Goal: Task Accomplishment & Management: Use online tool/utility

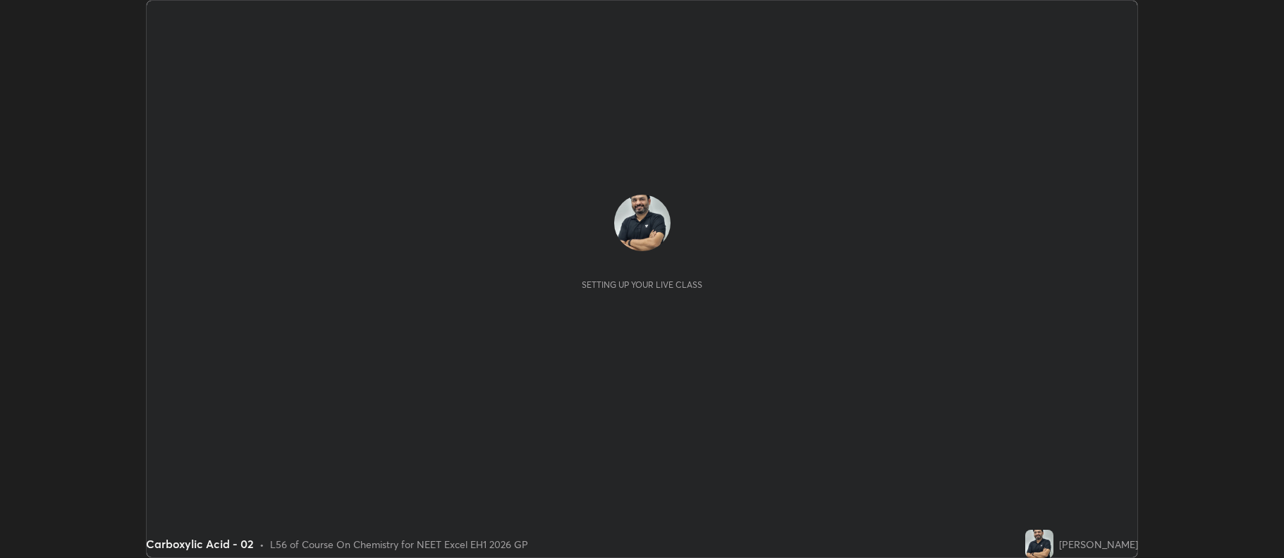
scroll to position [558, 1283]
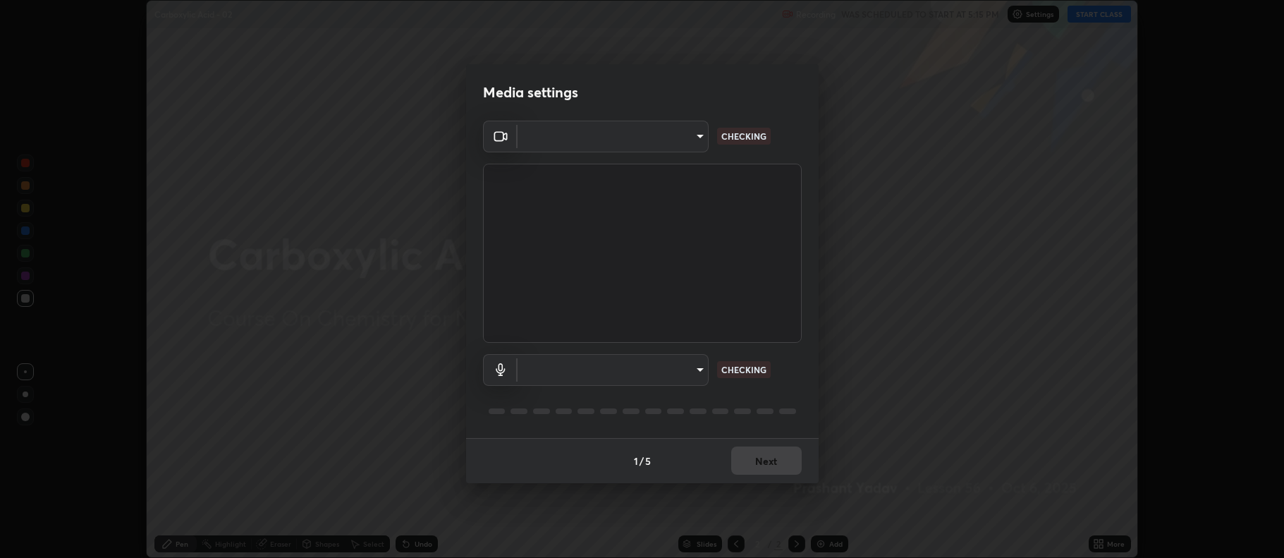
type input "f456938f2a3656198887c4fa7753b4067914b3ef781e46197b778b79941f4727"
type input "default"
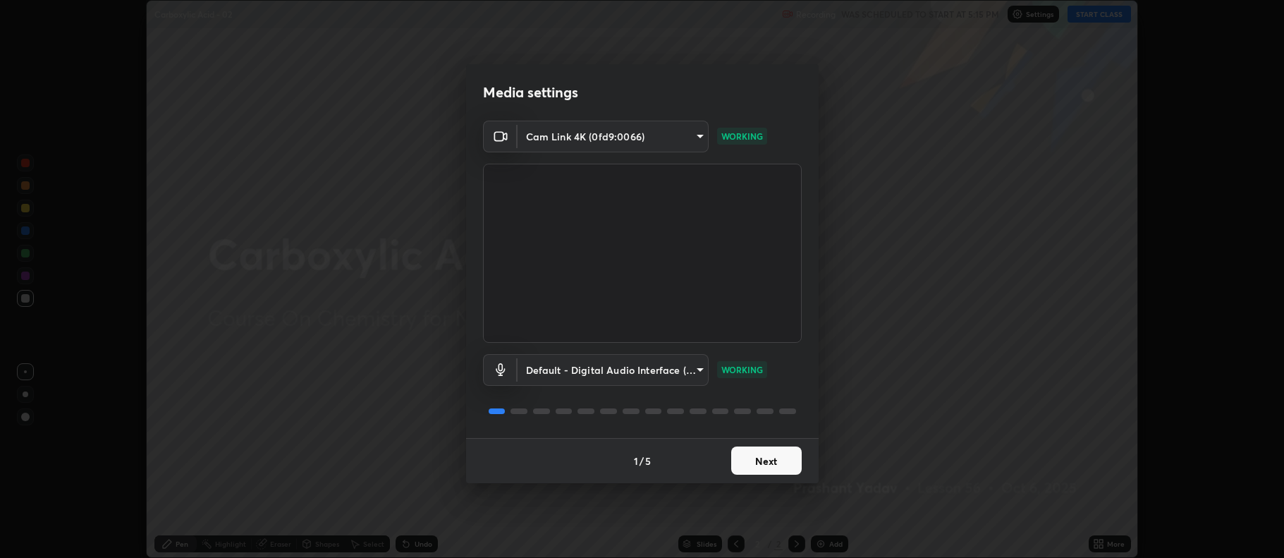
click at [760, 458] on button "Next" at bounding box center [766, 460] width 71 height 28
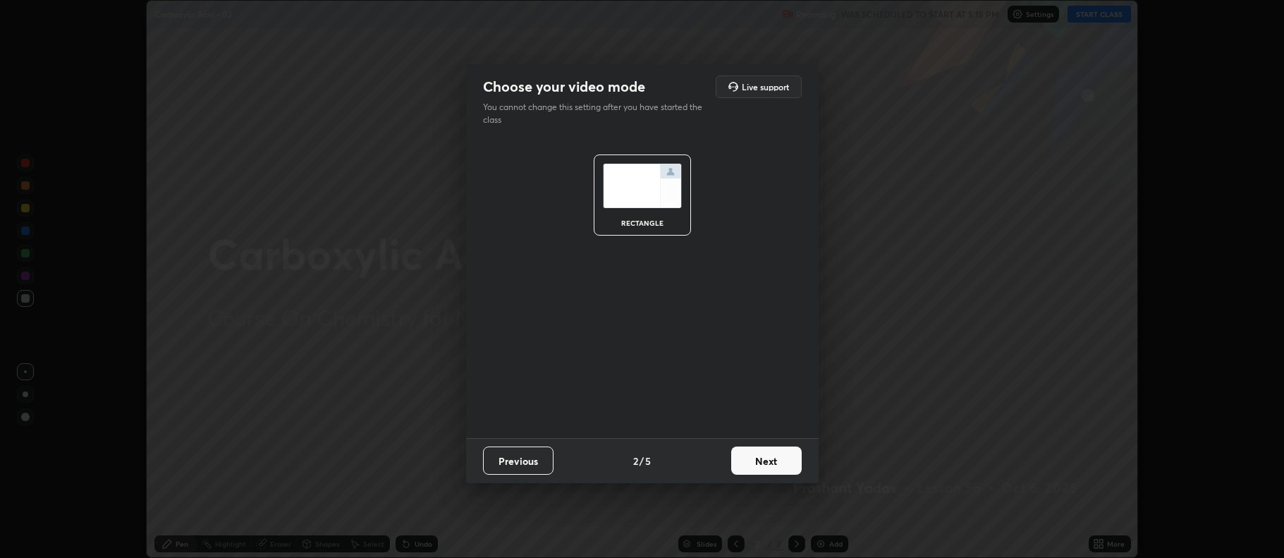
click at [753, 461] on button "Next" at bounding box center [766, 460] width 71 height 28
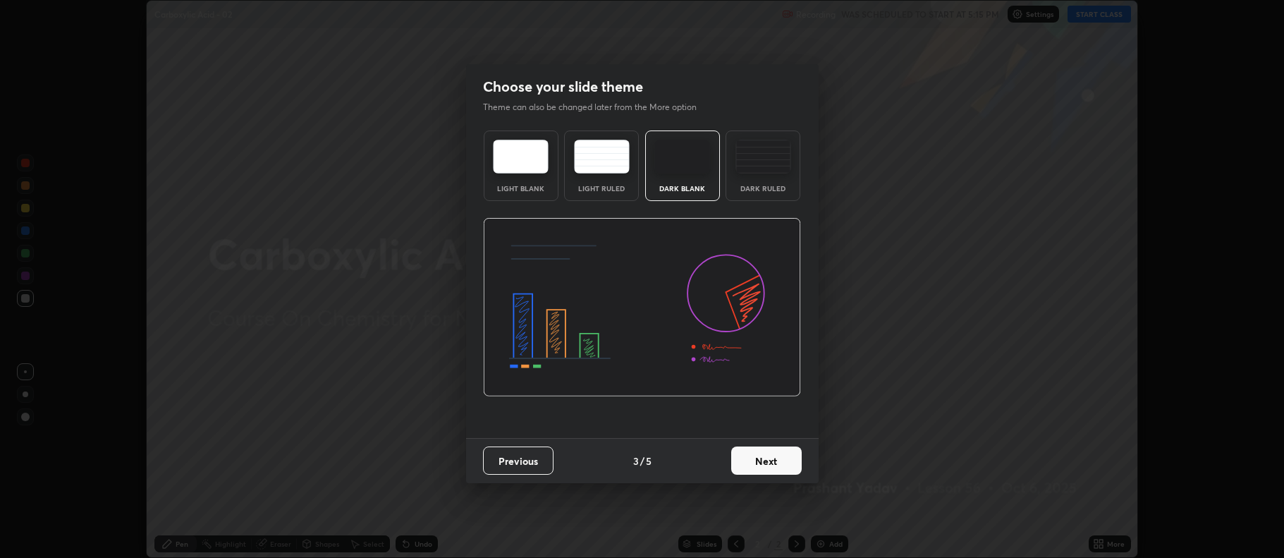
click at [756, 454] on button "Next" at bounding box center [766, 460] width 71 height 28
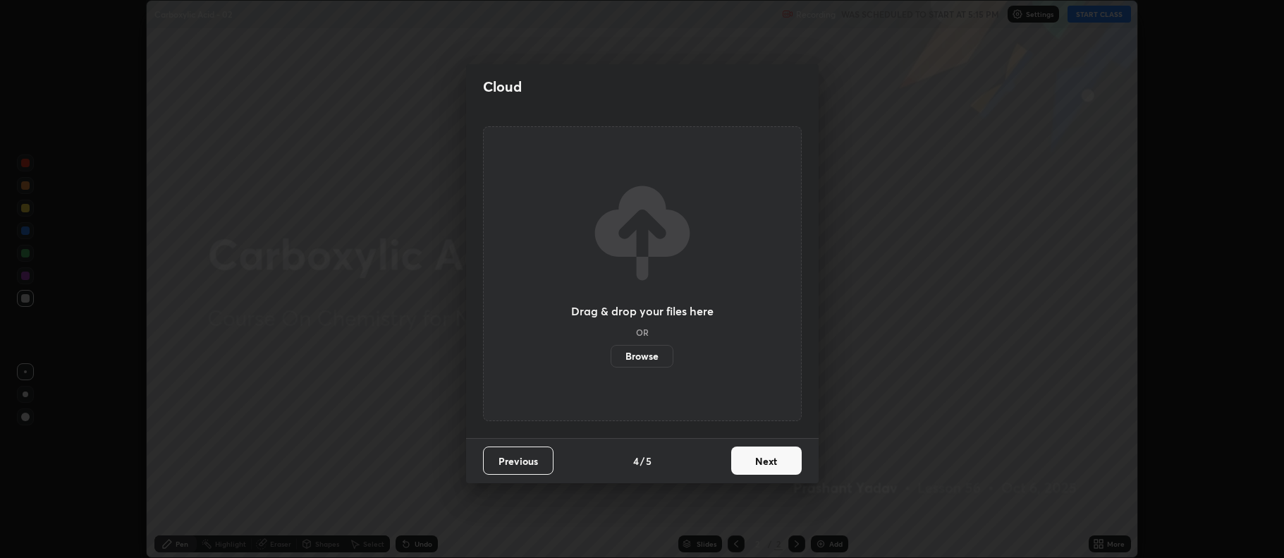
click at [749, 463] on button "Next" at bounding box center [766, 460] width 71 height 28
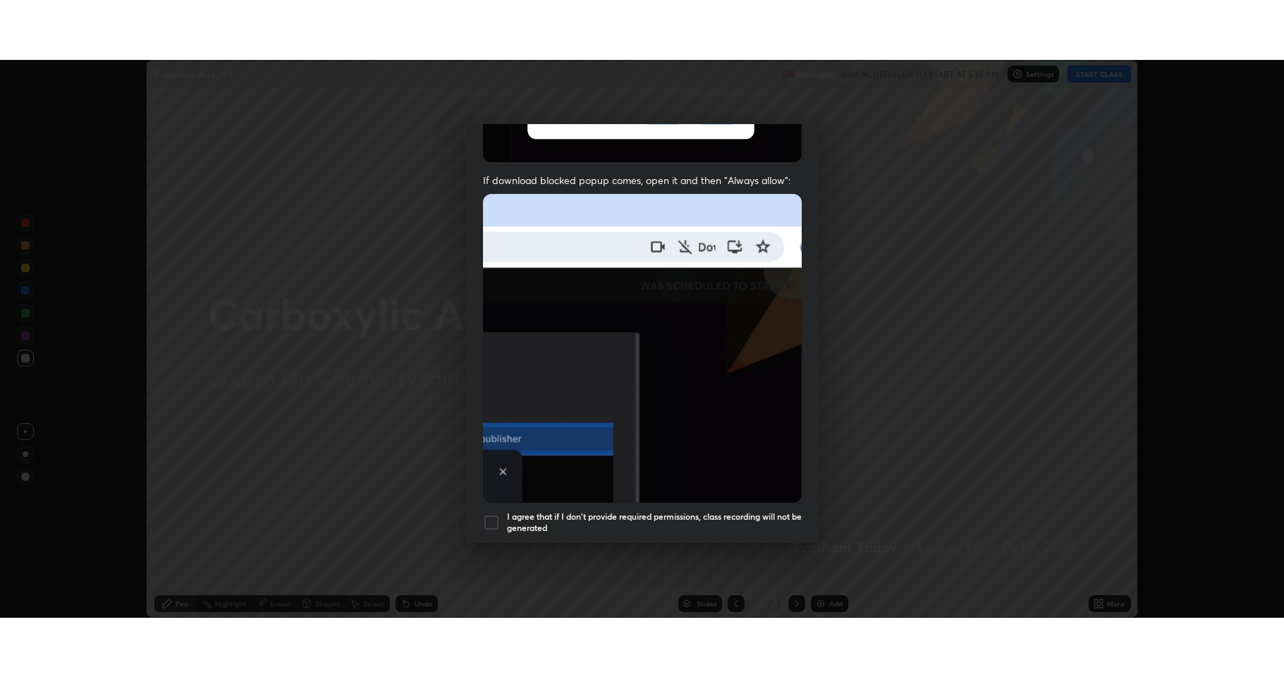
scroll to position [286, 0]
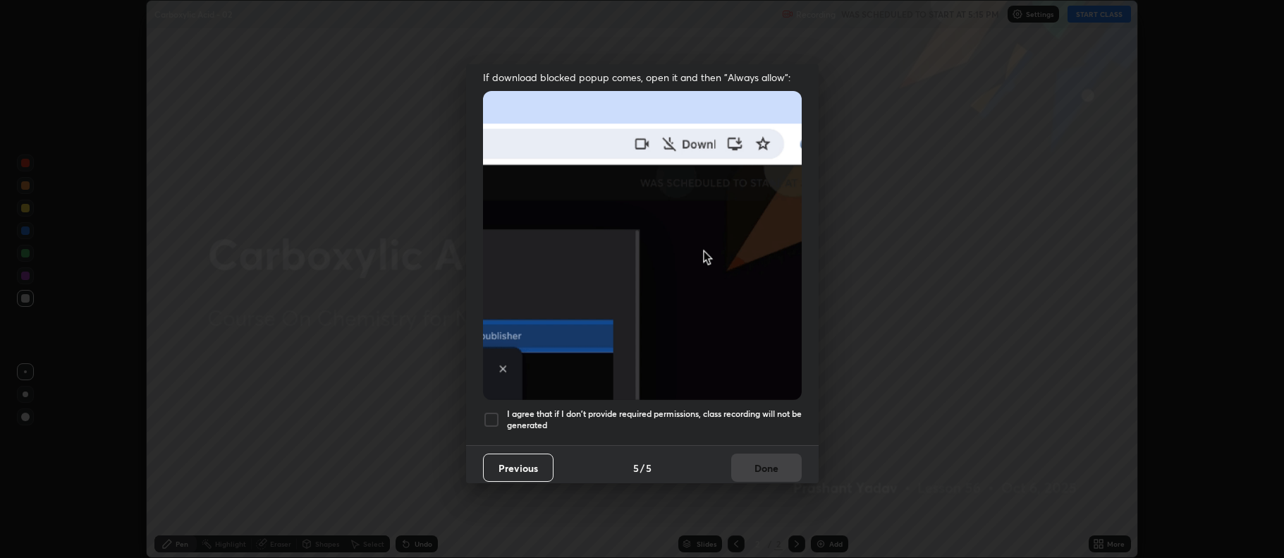
click at [494, 411] on div at bounding box center [491, 419] width 17 height 17
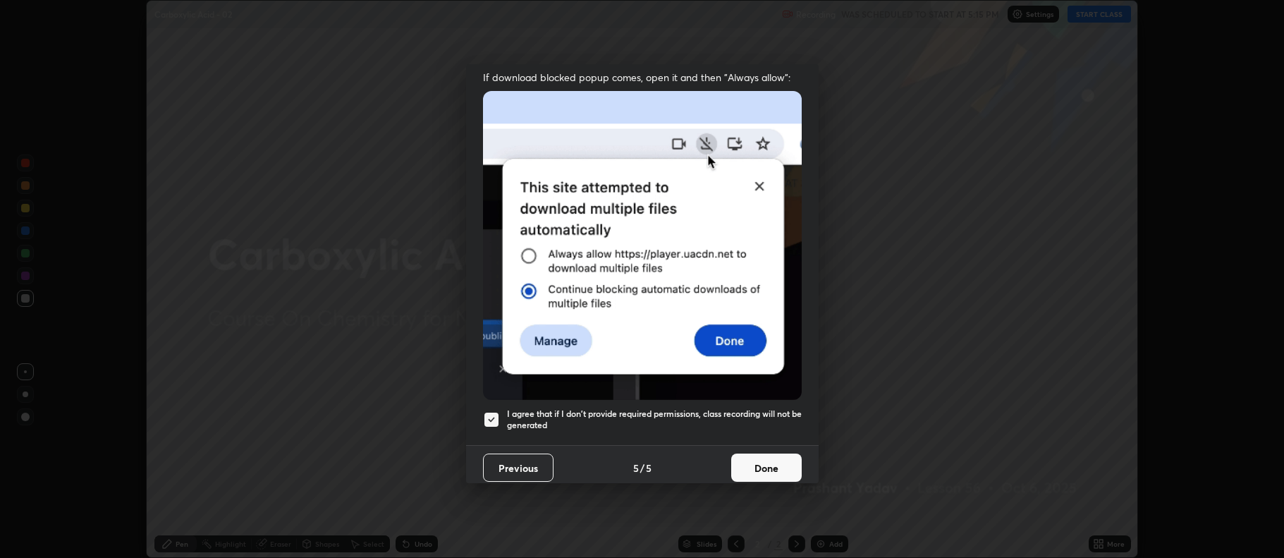
click at [748, 460] on button "Done" at bounding box center [766, 467] width 71 height 28
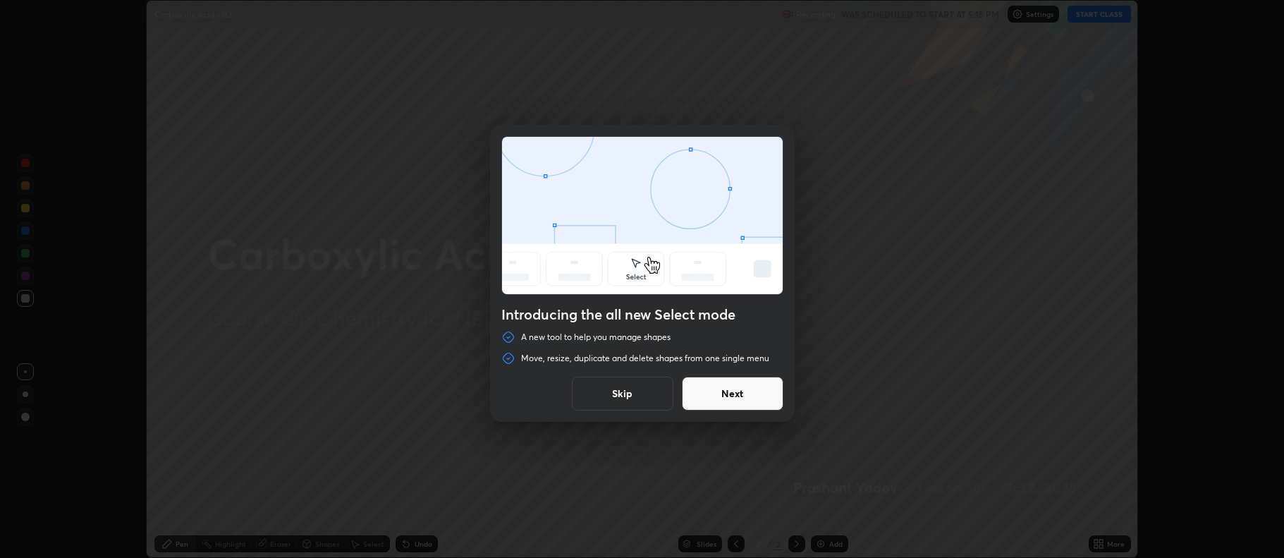
click at [742, 400] on button "Next" at bounding box center [733, 394] width 102 height 34
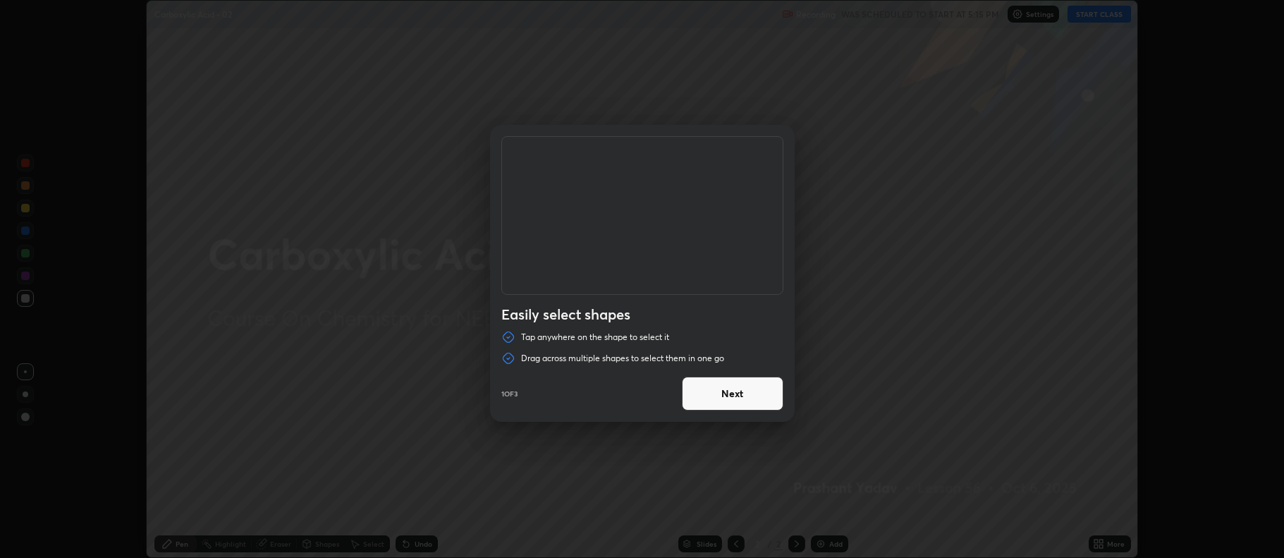
click at [728, 453] on div "Easily select shapes Tap anywhere on the shape to select it Drag across multipl…" at bounding box center [642, 279] width 1284 height 558
click at [742, 410] on button "Next" at bounding box center [733, 394] width 102 height 34
click at [740, 399] on button "Next" at bounding box center [733, 394] width 102 height 34
click at [742, 403] on button "Done" at bounding box center [733, 394] width 102 height 34
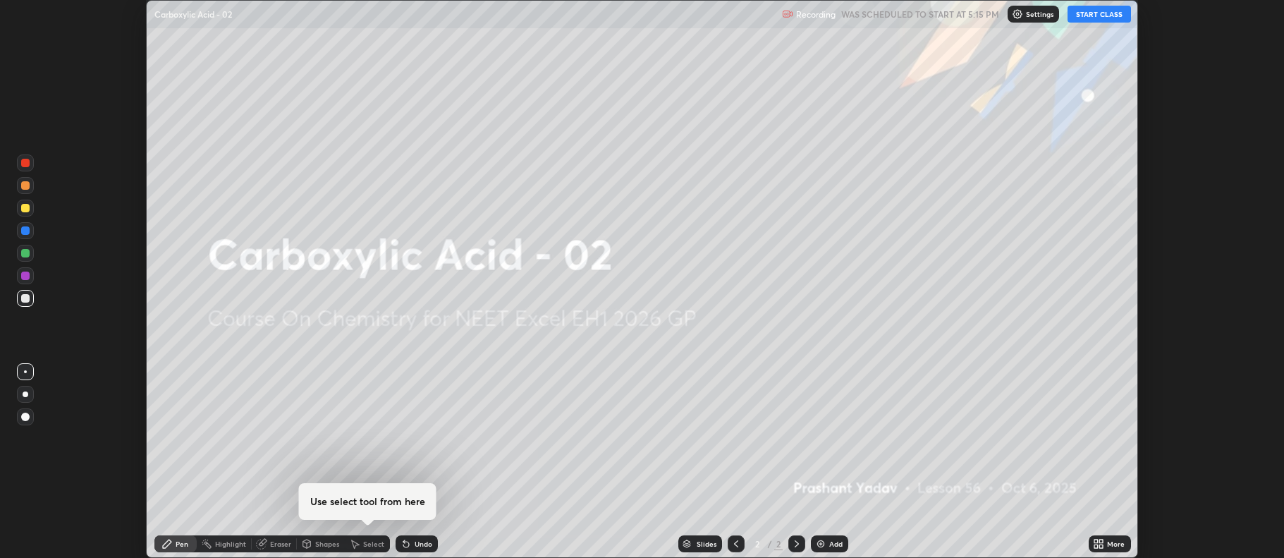
click at [820, 546] on img at bounding box center [820, 543] width 11 height 11
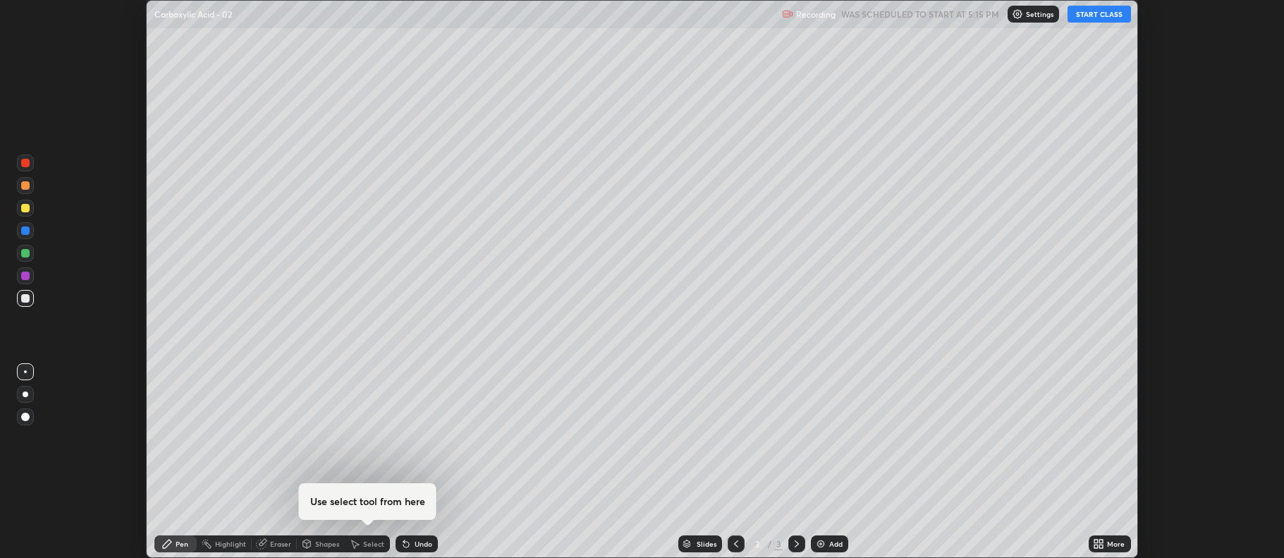
click at [1103, 542] on icon at bounding box center [1098, 543] width 11 height 11
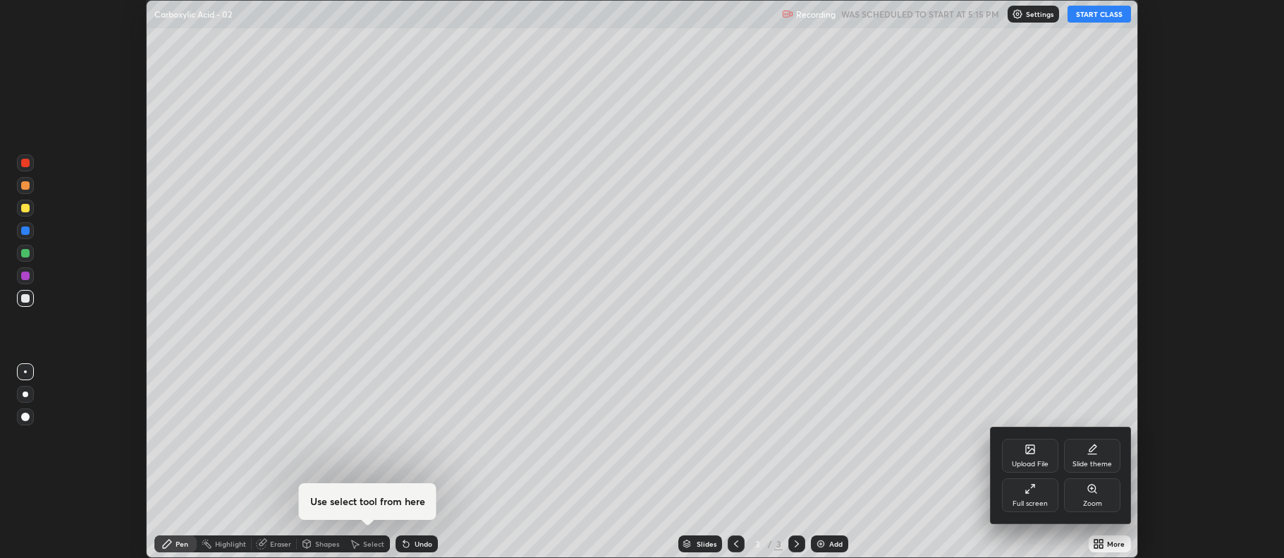
click at [1034, 496] on div "Full screen" at bounding box center [1030, 495] width 56 height 34
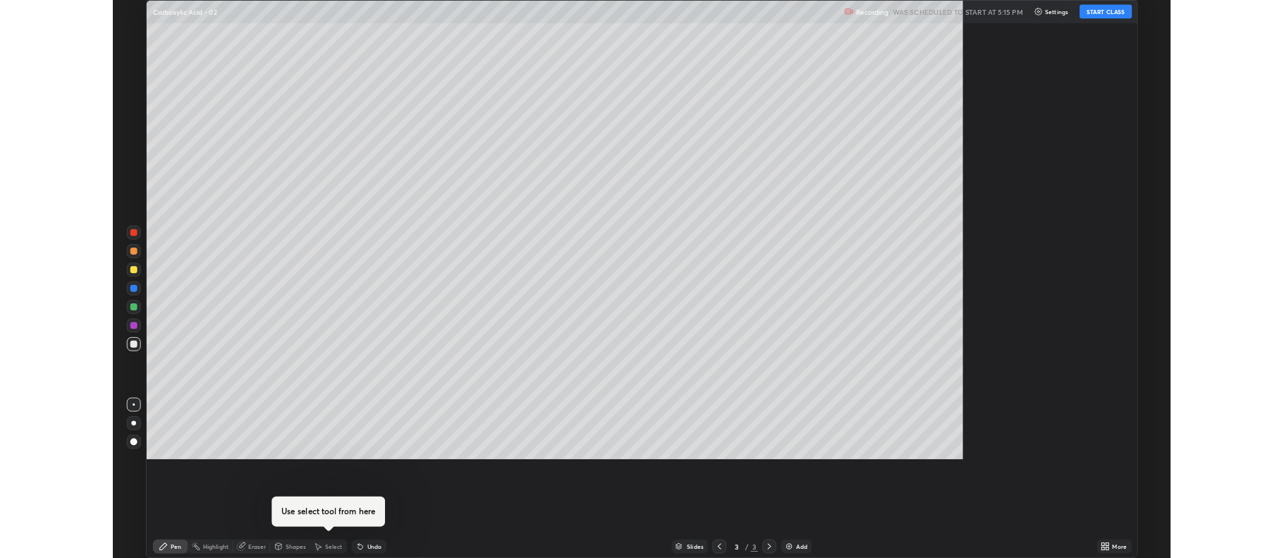
scroll to position [677, 1284]
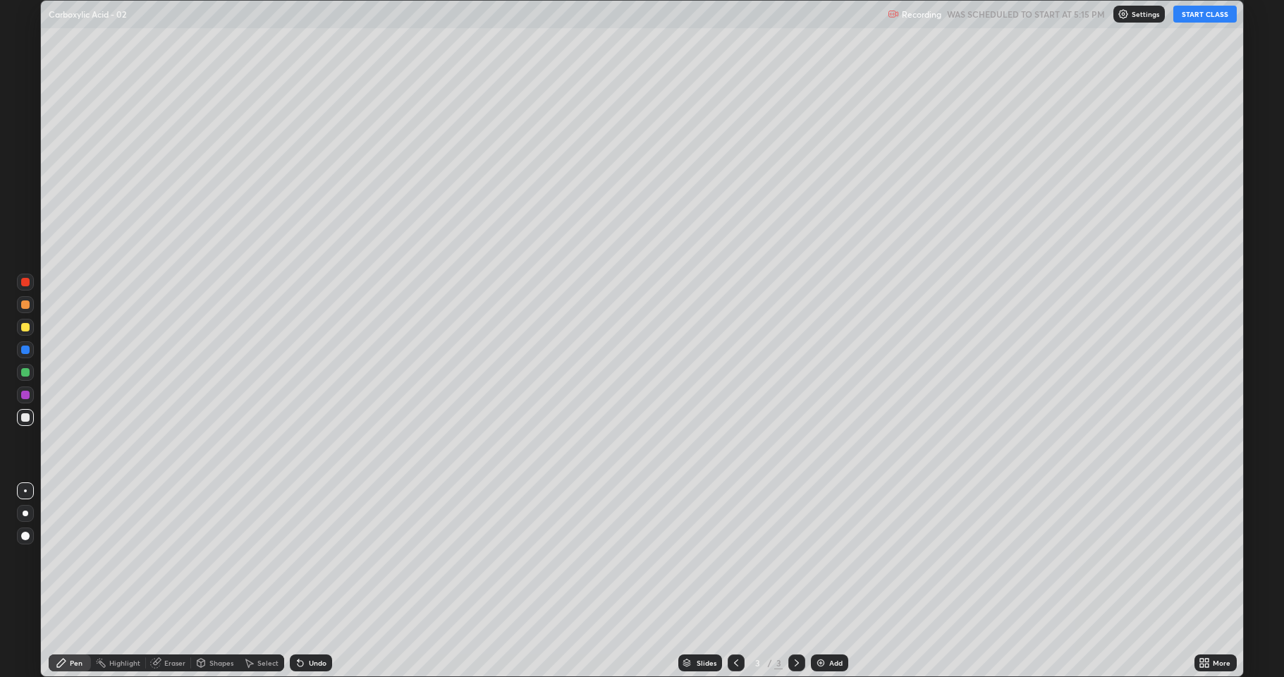
click at [1182, 14] on button "START CLASS" at bounding box center [1204, 14] width 63 height 17
click at [27, 516] on div at bounding box center [25, 513] width 17 height 17
click at [25, 511] on div at bounding box center [26, 513] width 6 height 6
click at [29, 326] on div at bounding box center [25, 327] width 8 height 8
click at [300, 557] on icon at bounding box center [301, 664] width 6 height 6
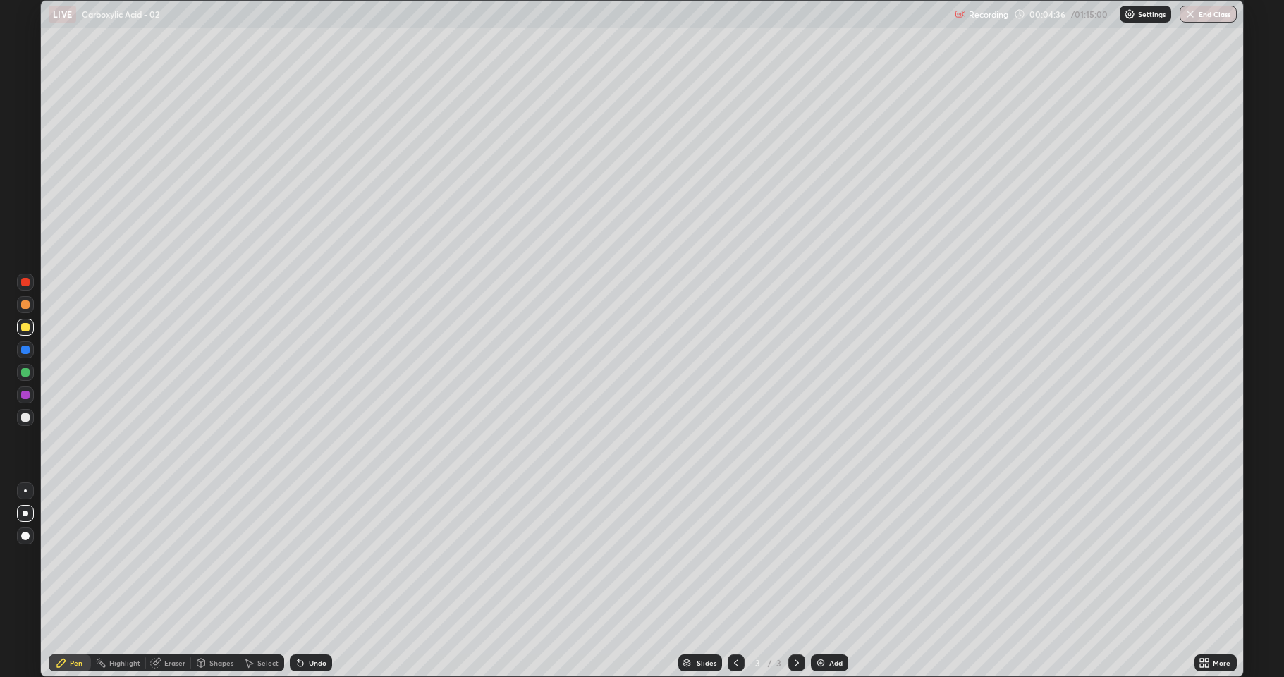
click at [24, 417] on div at bounding box center [25, 417] width 8 height 8
click at [23, 282] on div at bounding box center [25, 282] width 8 height 8
click at [23, 417] on div at bounding box center [25, 417] width 8 height 8
click at [25, 421] on div at bounding box center [25, 417] width 8 height 8
click at [305, 557] on div "Undo" at bounding box center [311, 662] width 42 height 17
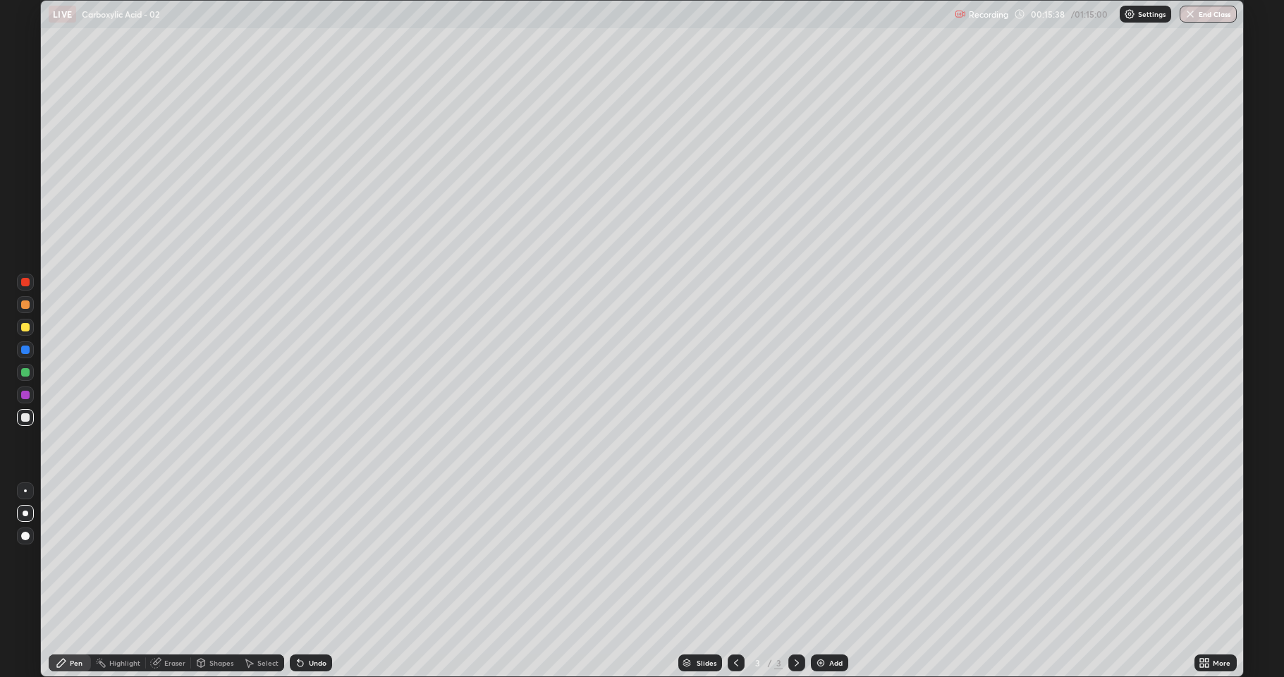
click at [305, 557] on div "Undo" at bounding box center [311, 662] width 42 height 17
click at [25, 330] on div at bounding box center [25, 327] width 8 height 8
click at [25, 422] on div at bounding box center [25, 417] width 17 height 17
click at [23, 396] on div at bounding box center [25, 395] width 8 height 8
click at [27, 421] on div at bounding box center [25, 417] width 8 height 8
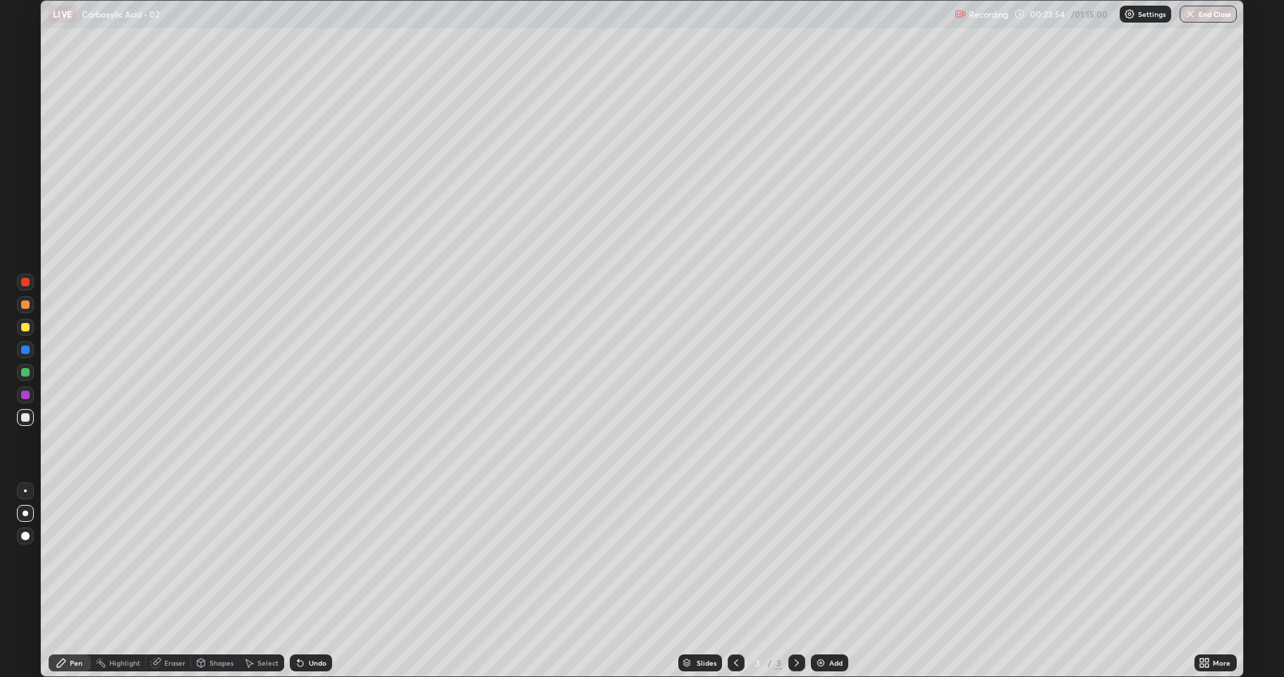
click at [1007, 557] on div "Slides 3 / 3 Add" at bounding box center [763, 663] width 862 height 28
click at [1013, 557] on div "Slides 3 / 3 Add" at bounding box center [763, 663] width 862 height 28
click at [1074, 557] on div "Slides 3 / 3 Add" at bounding box center [763, 663] width 862 height 28
click at [1079, 557] on div "Slides 3 / 3 Add" at bounding box center [763, 663] width 862 height 28
click at [817, 557] on div "Add" at bounding box center [829, 662] width 37 height 17
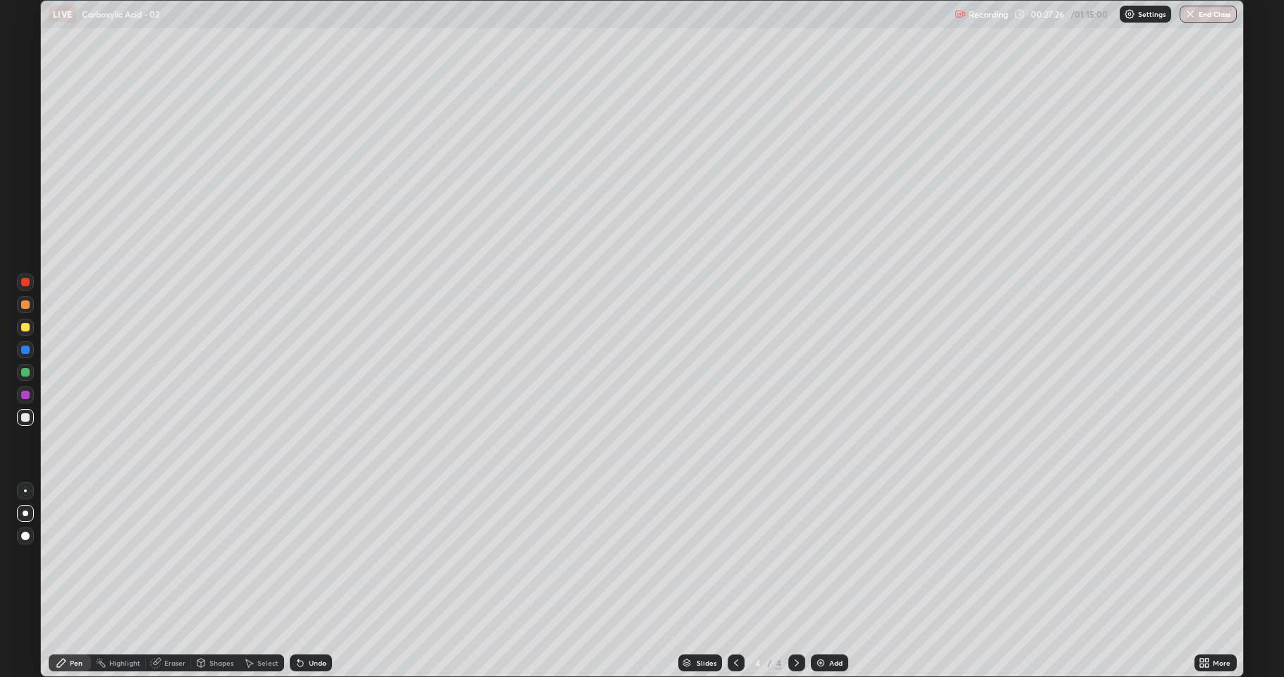
click at [21, 372] on div at bounding box center [25, 372] width 8 height 8
click at [21, 417] on div at bounding box center [25, 417] width 8 height 8
click at [26, 332] on div at bounding box center [25, 327] width 17 height 17
click at [735, 557] on icon at bounding box center [736, 662] width 4 height 7
click at [795, 557] on icon at bounding box center [796, 662] width 11 height 11
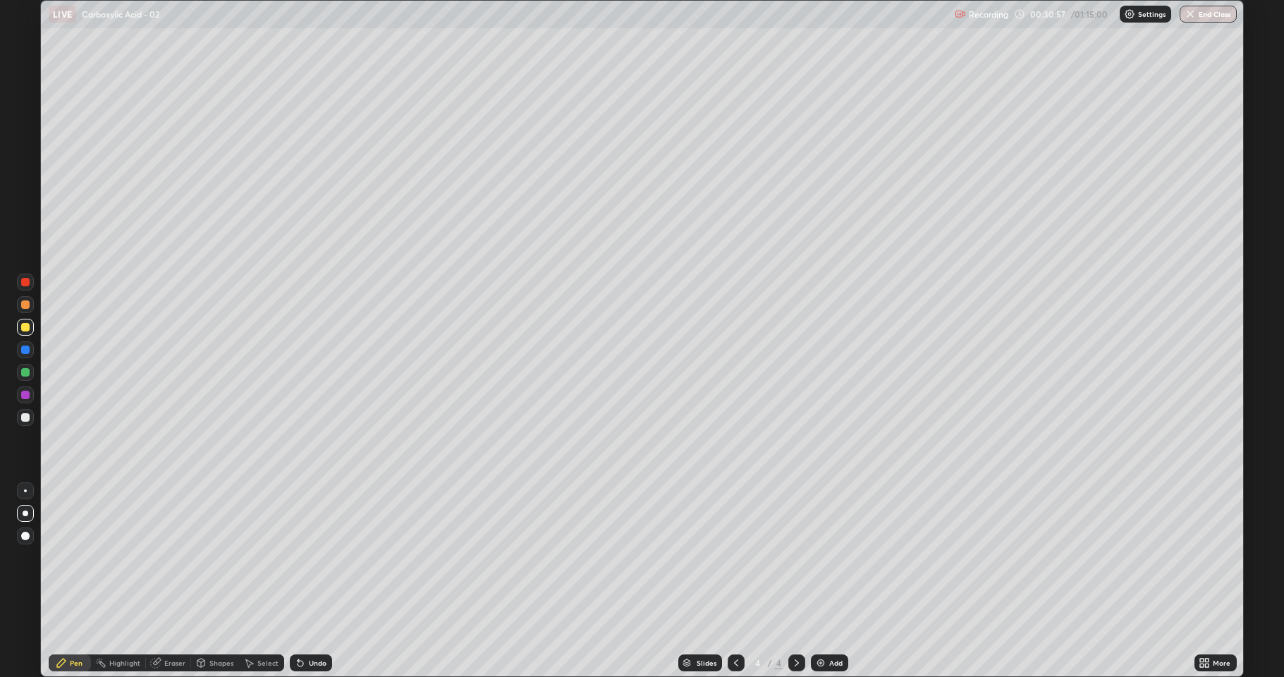
click at [795, 557] on icon at bounding box center [796, 662] width 11 height 11
click at [732, 557] on icon at bounding box center [735, 662] width 11 height 11
click at [794, 557] on icon at bounding box center [796, 662] width 11 height 11
click at [792, 557] on icon at bounding box center [796, 662] width 11 height 11
click at [824, 557] on img at bounding box center [820, 662] width 11 height 11
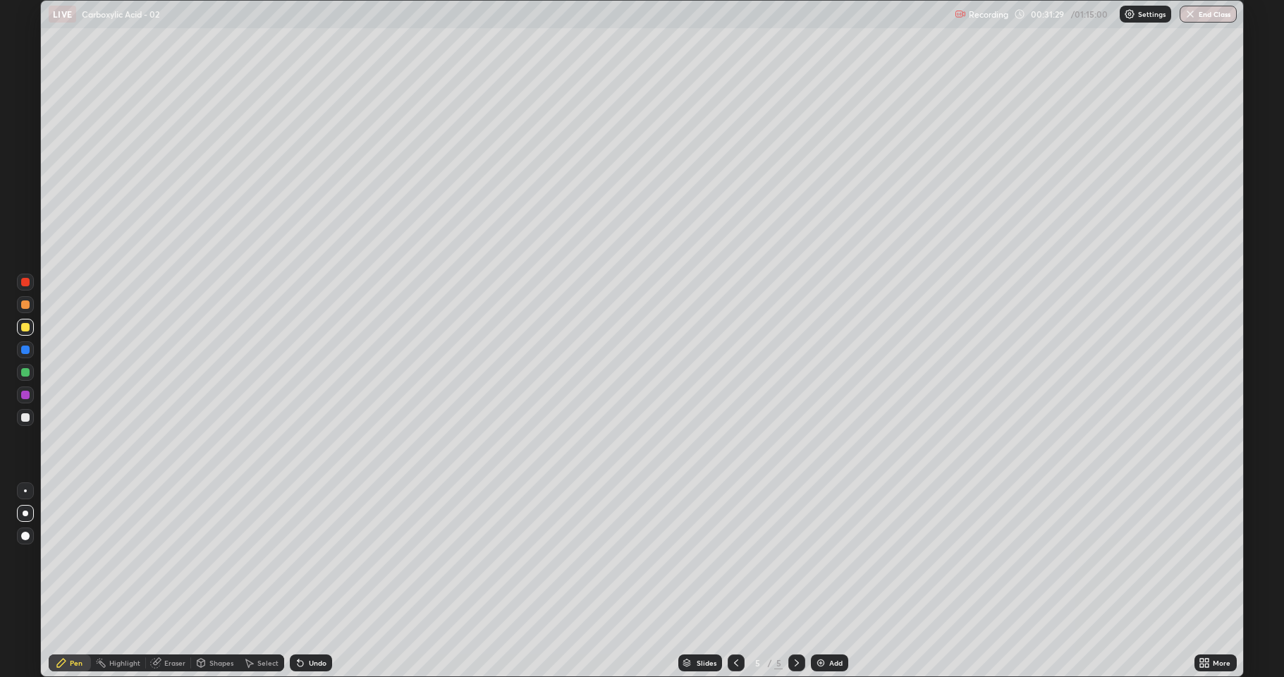
click at [23, 413] on div at bounding box center [25, 417] width 8 height 8
click at [25, 328] on div at bounding box center [25, 327] width 8 height 8
click at [821, 557] on img at bounding box center [820, 662] width 11 height 11
click at [25, 420] on div at bounding box center [25, 417] width 8 height 8
click at [305, 557] on div "Undo" at bounding box center [311, 662] width 42 height 17
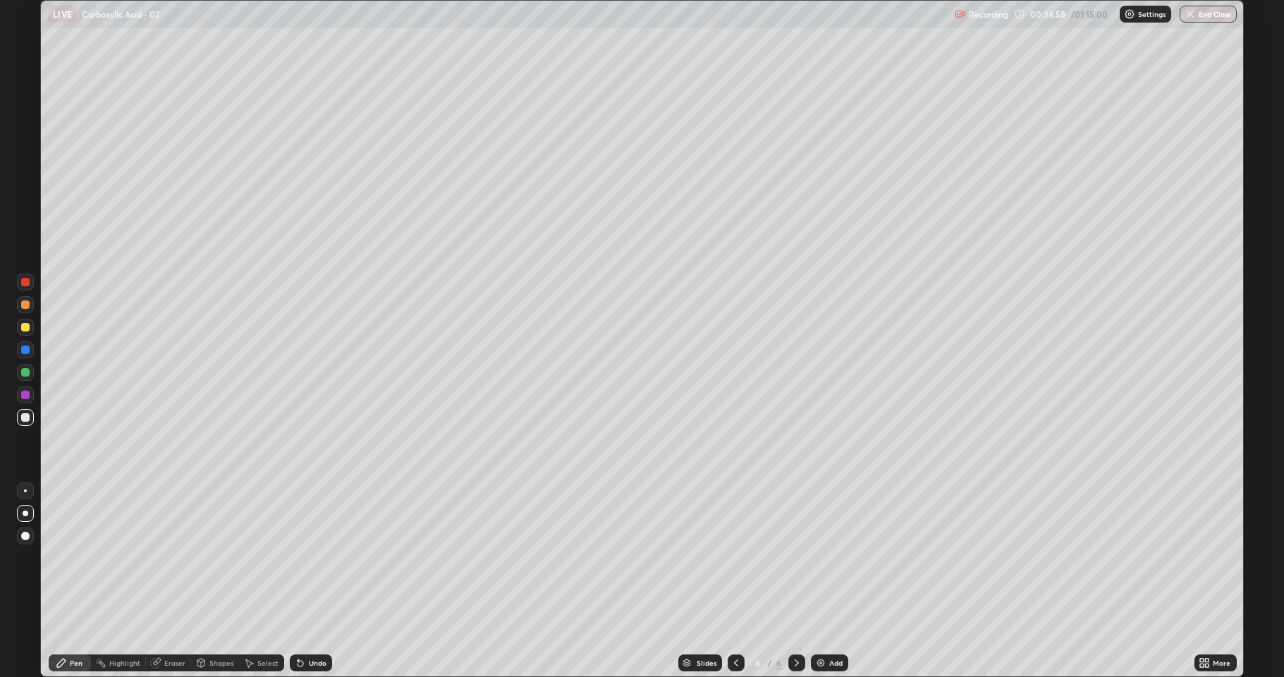
click at [303, 557] on icon at bounding box center [300, 662] width 11 height 11
click at [304, 557] on div "Undo" at bounding box center [311, 662] width 42 height 17
click at [309, 557] on div "Undo" at bounding box center [318, 662] width 18 height 7
click at [25, 306] on div at bounding box center [25, 304] width 8 height 8
click at [26, 420] on div at bounding box center [25, 417] width 8 height 8
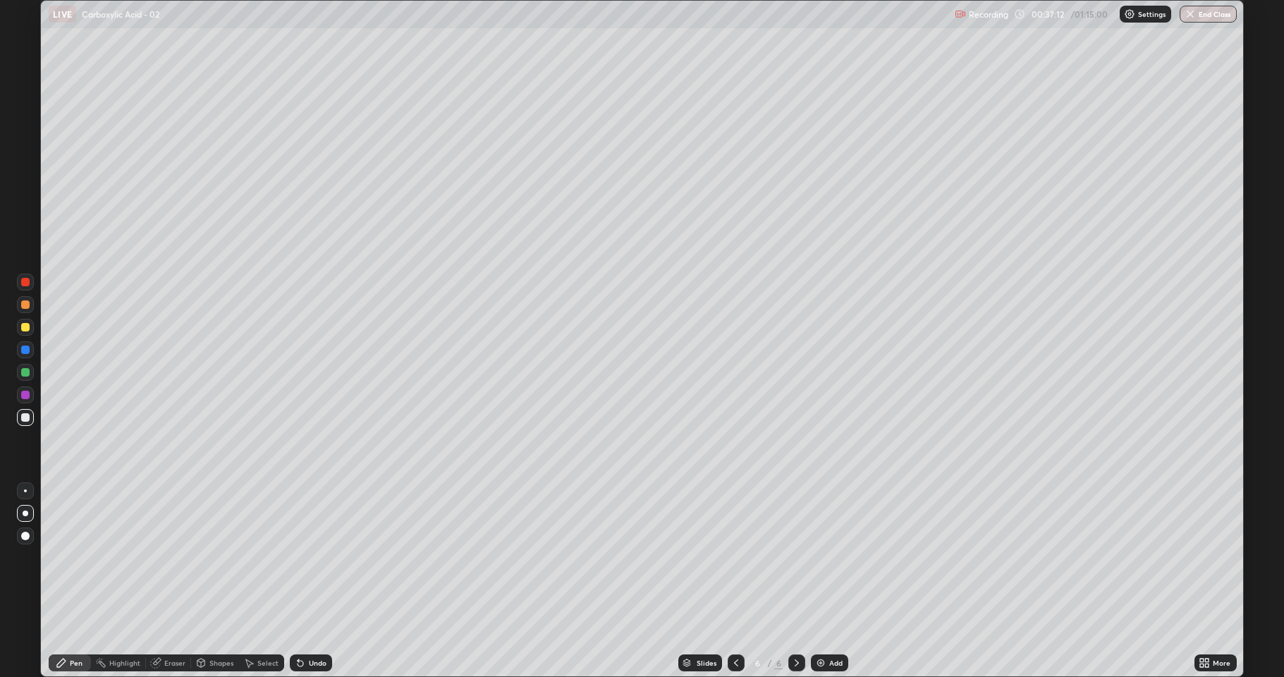
click at [818, 557] on img at bounding box center [820, 662] width 11 height 11
click at [23, 329] on div at bounding box center [25, 327] width 8 height 8
click at [169, 557] on div "Eraser" at bounding box center [168, 662] width 45 height 17
click at [63, 557] on icon at bounding box center [61, 663] width 8 height 8
click at [821, 557] on img at bounding box center [820, 662] width 11 height 11
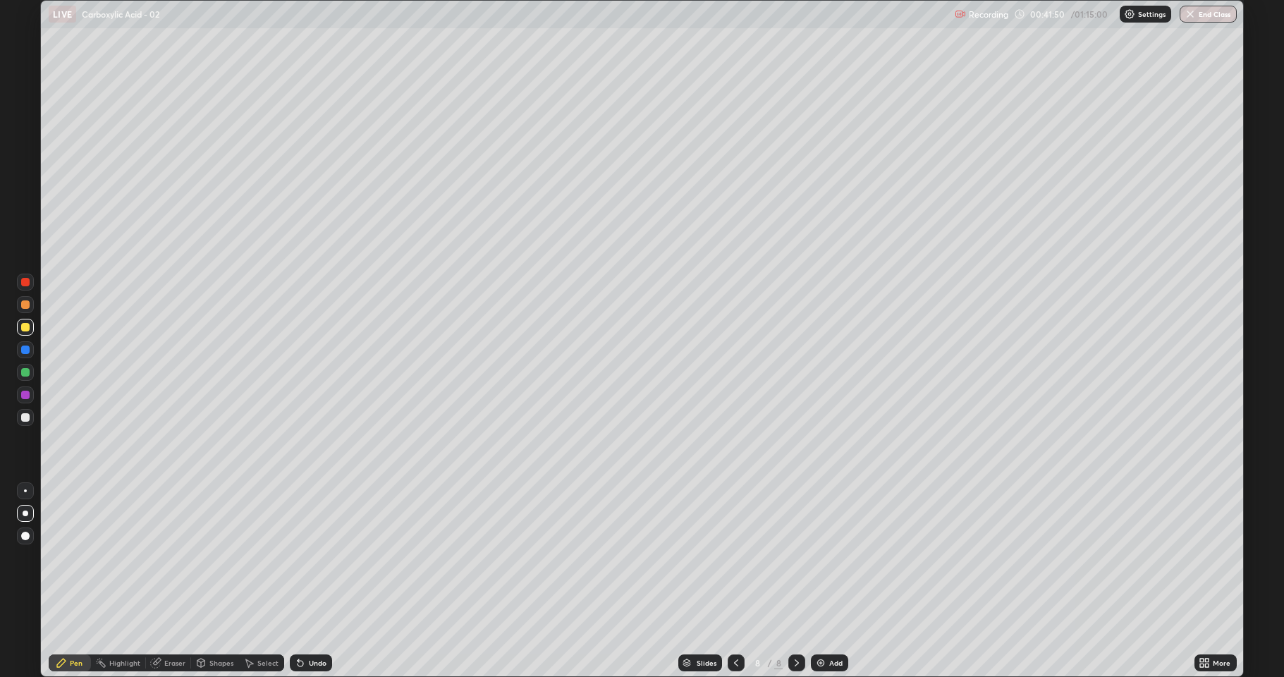
click at [25, 417] on div at bounding box center [25, 417] width 8 height 8
click at [19, 329] on div at bounding box center [25, 327] width 17 height 17
click at [821, 557] on img at bounding box center [820, 662] width 11 height 11
click at [25, 419] on div at bounding box center [25, 417] width 8 height 8
click at [322, 557] on div "Undo" at bounding box center [318, 662] width 18 height 7
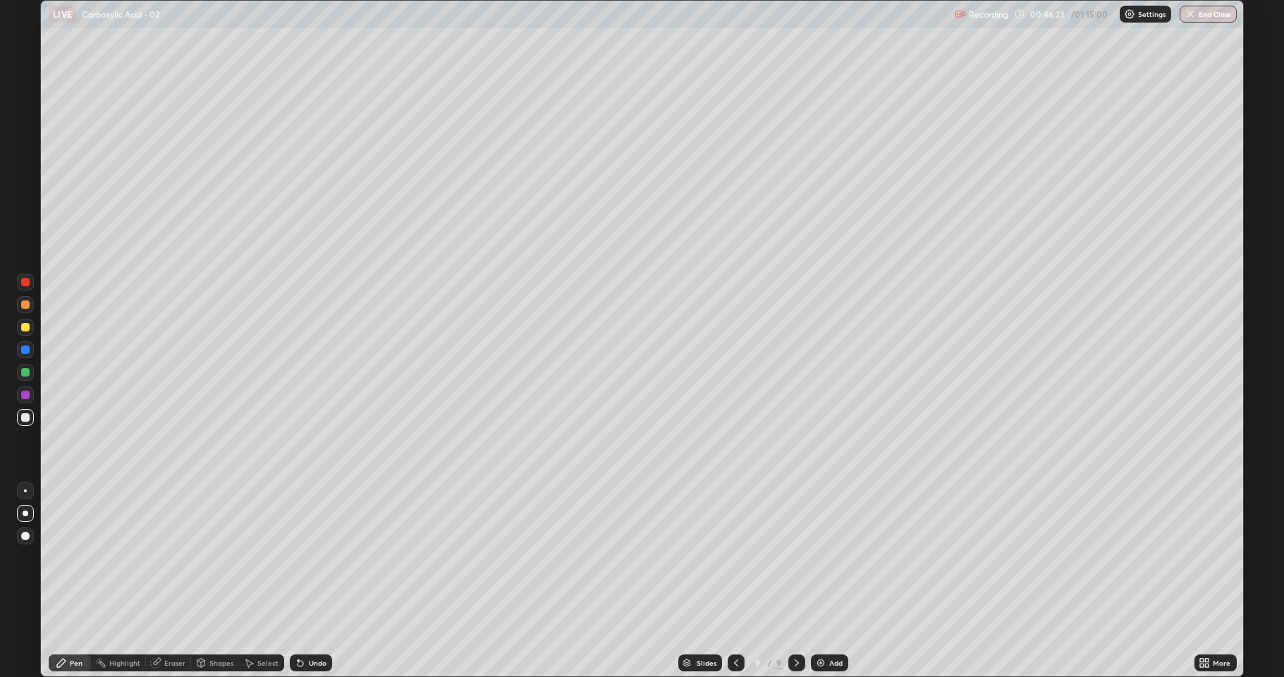
click at [327, 557] on div "Undo" at bounding box center [311, 662] width 42 height 17
click at [328, 557] on div "Undo" at bounding box center [311, 662] width 42 height 17
click at [332, 557] on div "Slides 9 / 9 Add" at bounding box center [763, 663] width 862 height 28
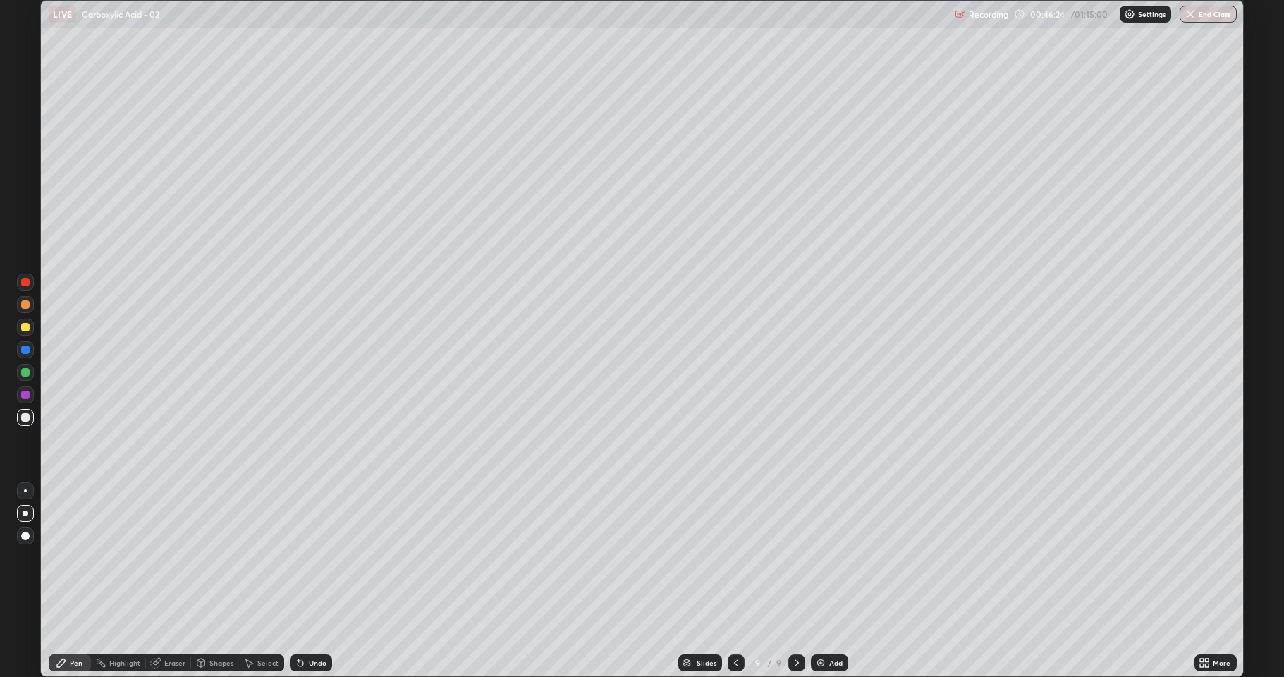
click at [328, 557] on div "Undo" at bounding box center [311, 662] width 42 height 17
click at [329, 557] on div "Undo" at bounding box center [311, 662] width 42 height 17
click at [324, 557] on div "Undo" at bounding box center [318, 662] width 18 height 7
click at [324, 557] on div "Undo" at bounding box center [311, 662] width 42 height 17
click at [326, 557] on div "Undo" at bounding box center [311, 662] width 42 height 17
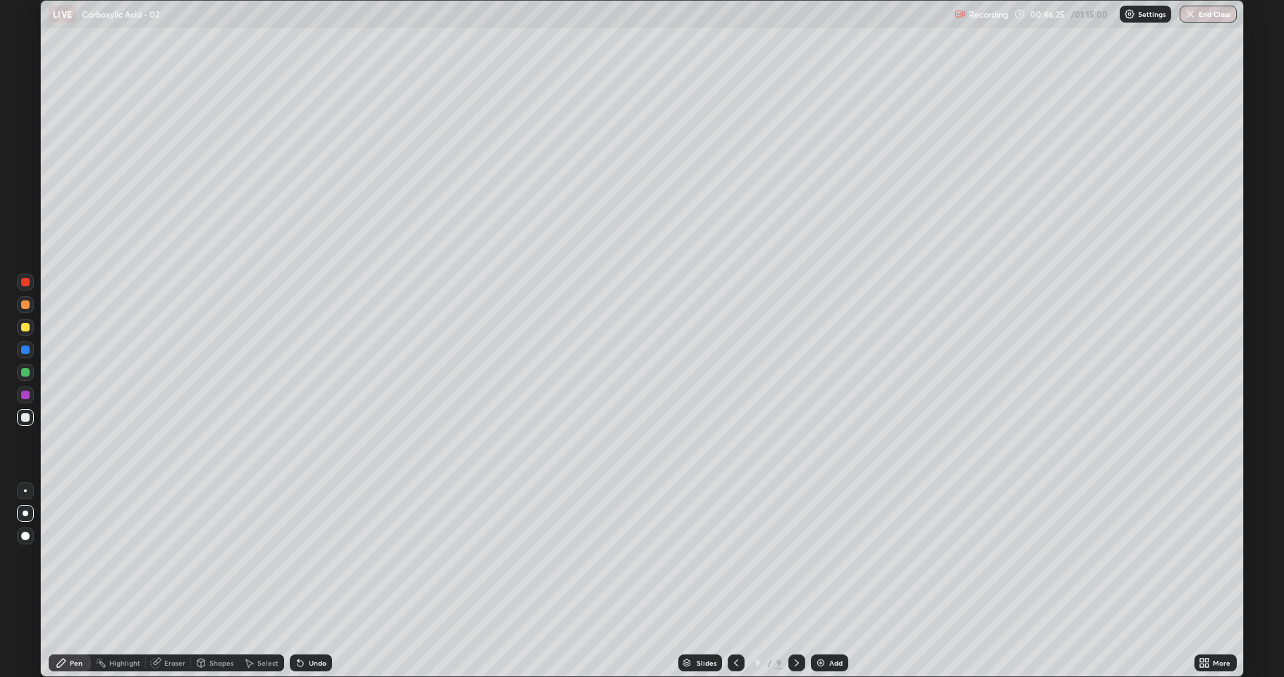
click at [326, 557] on div "Undo" at bounding box center [311, 662] width 42 height 17
click at [27, 308] on div at bounding box center [25, 304] width 8 height 8
click at [19, 410] on div at bounding box center [25, 417] width 17 height 17
click at [172, 557] on div "Eraser" at bounding box center [174, 662] width 21 height 7
click at [68, 557] on div "Pen" at bounding box center [70, 662] width 42 height 17
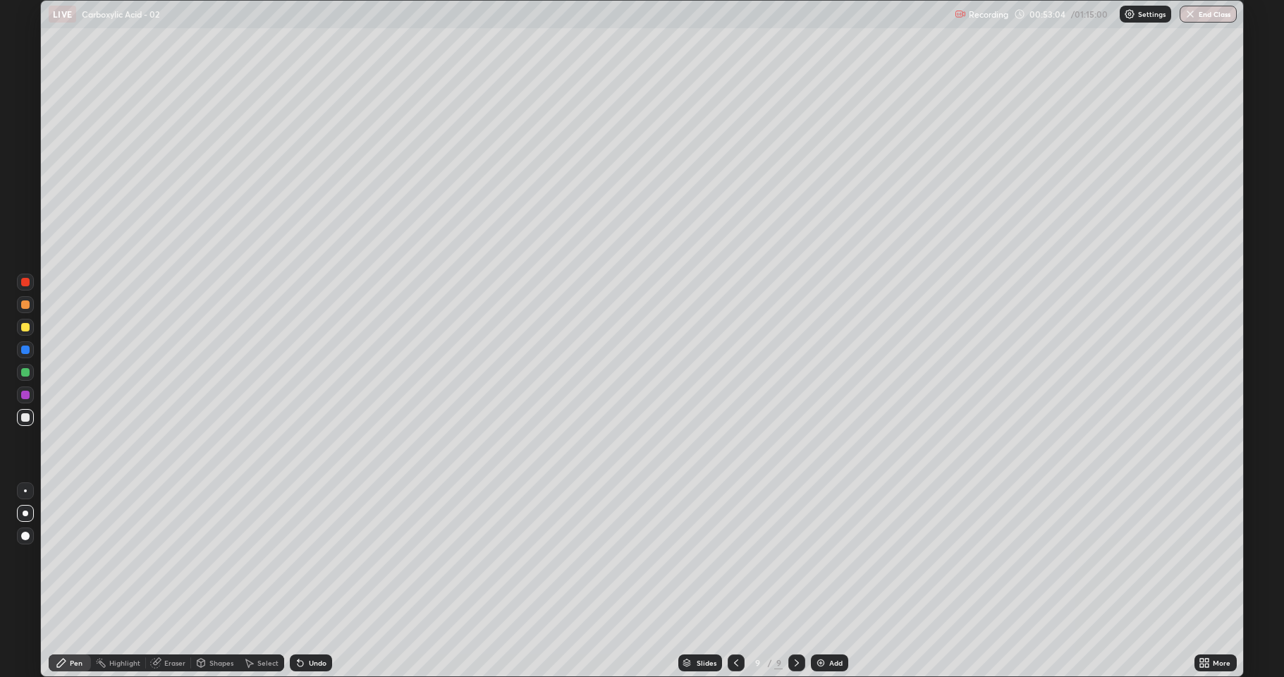
click at [22, 332] on div at bounding box center [25, 327] width 17 height 17
click at [825, 557] on div "Add" at bounding box center [829, 662] width 37 height 17
click at [26, 416] on div at bounding box center [25, 417] width 8 height 8
click at [734, 557] on icon at bounding box center [735, 662] width 11 height 11
click at [796, 557] on icon at bounding box center [797, 662] width 4 height 7
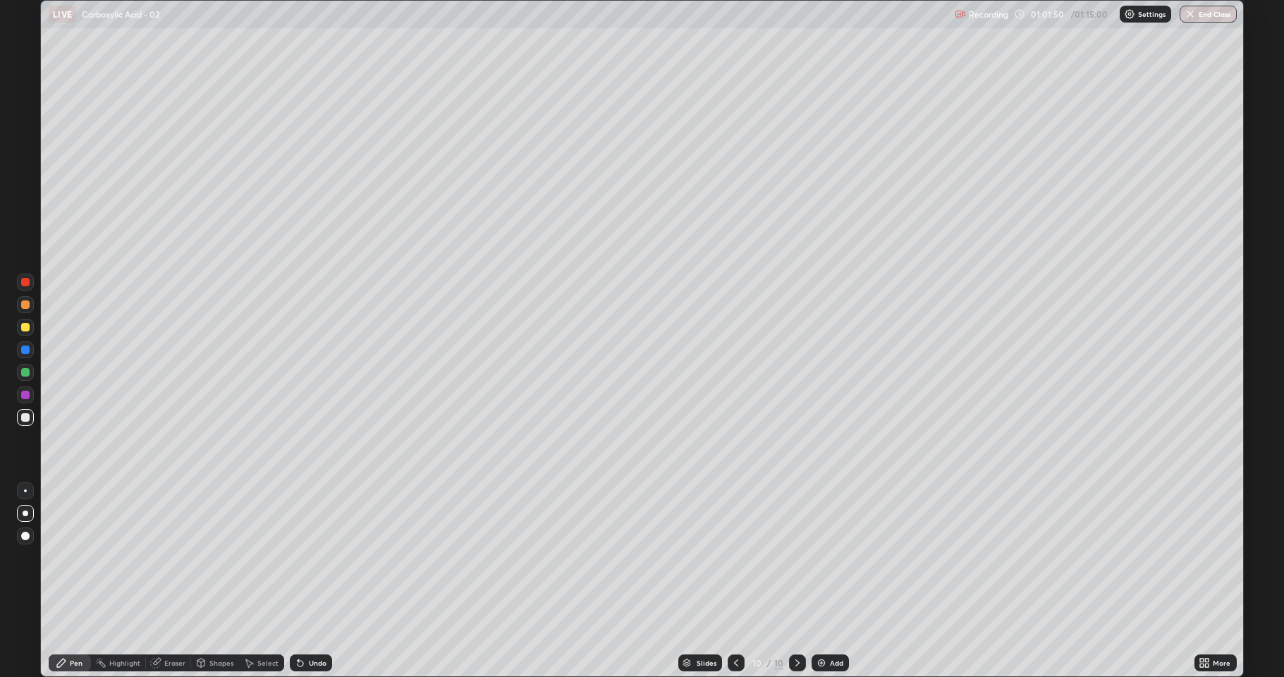
click at [319, 557] on div "Undo" at bounding box center [318, 662] width 18 height 7
click at [25, 334] on div at bounding box center [25, 327] width 17 height 17
click at [25, 412] on div at bounding box center [25, 417] width 17 height 17
click at [820, 557] on img at bounding box center [821, 662] width 11 height 11
click at [24, 331] on div at bounding box center [25, 327] width 17 height 17
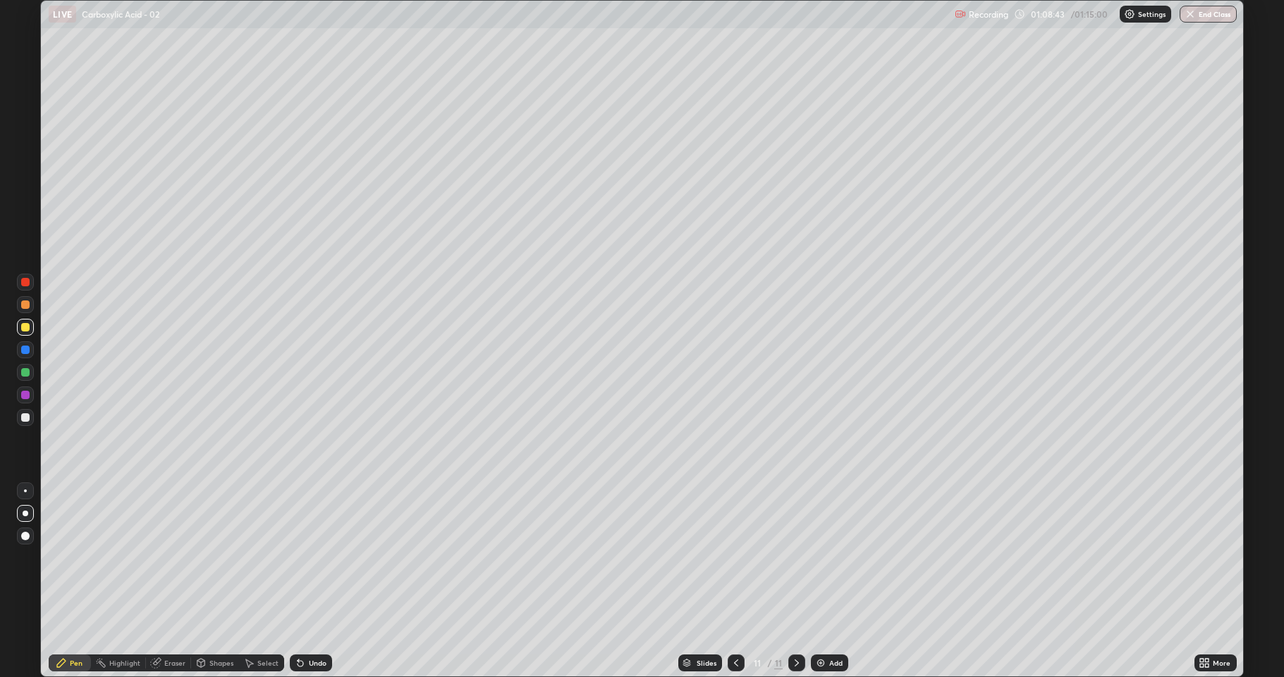
click at [21, 417] on div at bounding box center [25, 417] width 8 height 8
click at [1206, 16] on button "End Class" at bounding box center [1208, 14] width 57 height 17
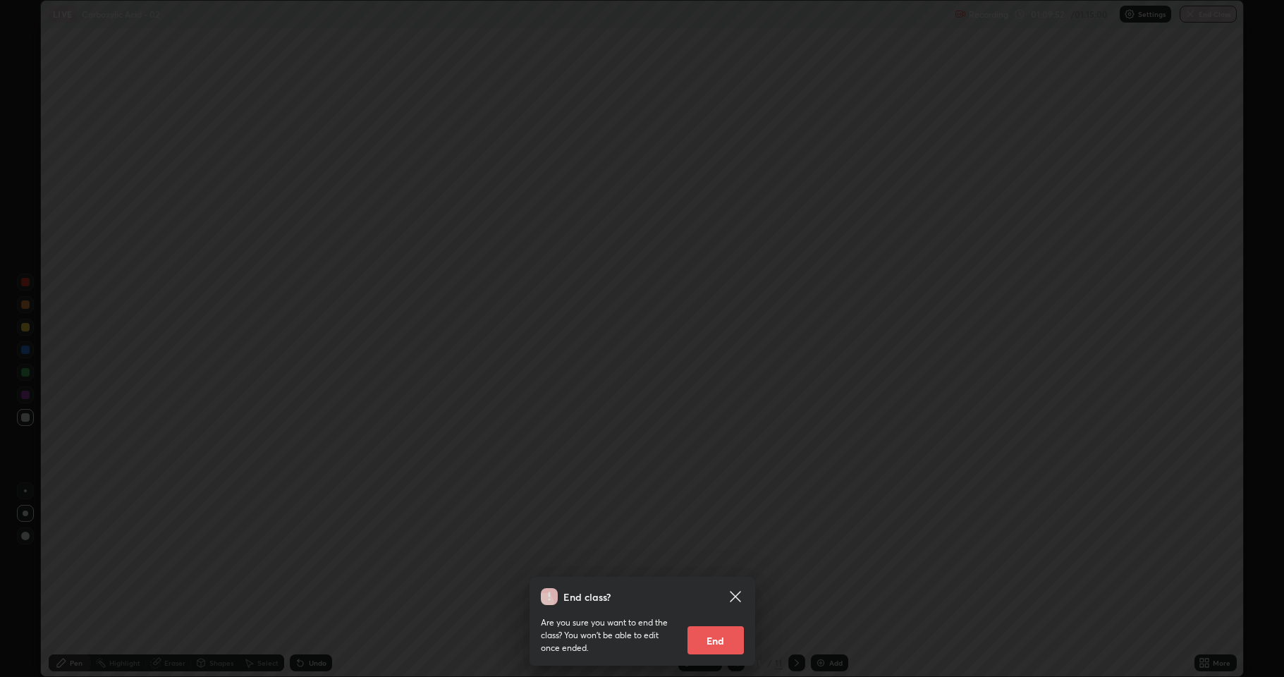
click at [723, 557] on button "End" at bounding box center [715, 640] width 56 height 28
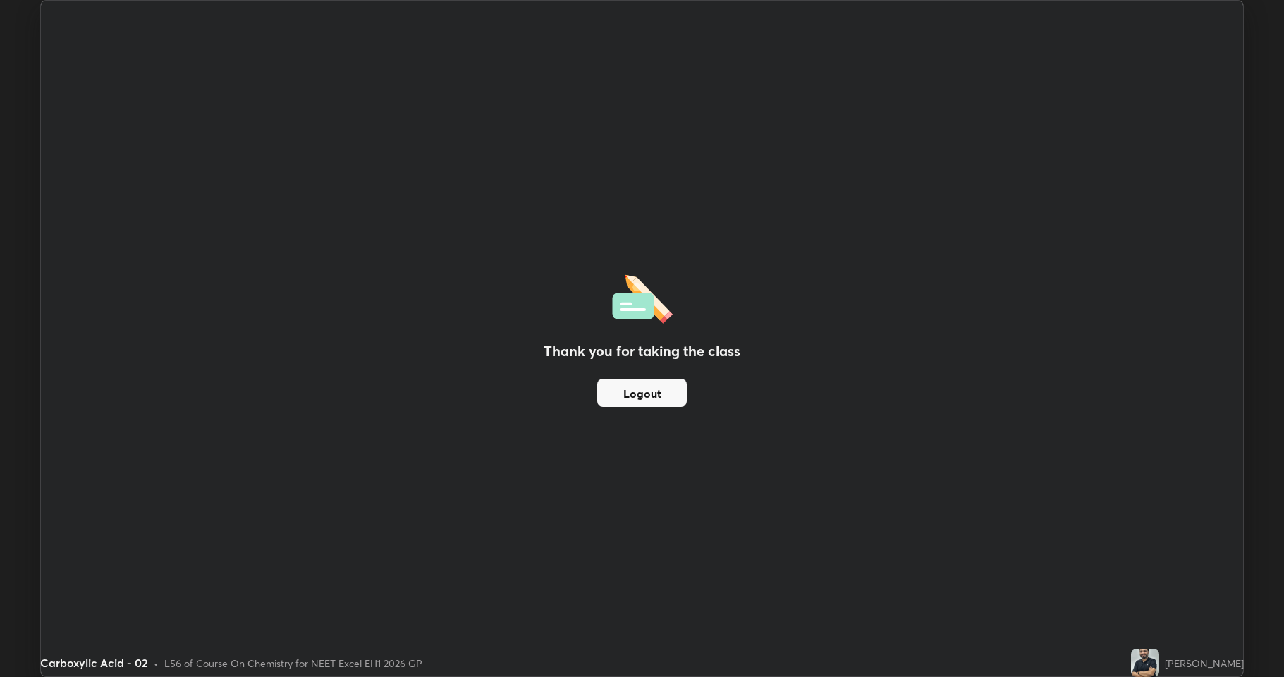
click at [1159, 557] on img at bounding box center [1145, 663] width 28 height 28
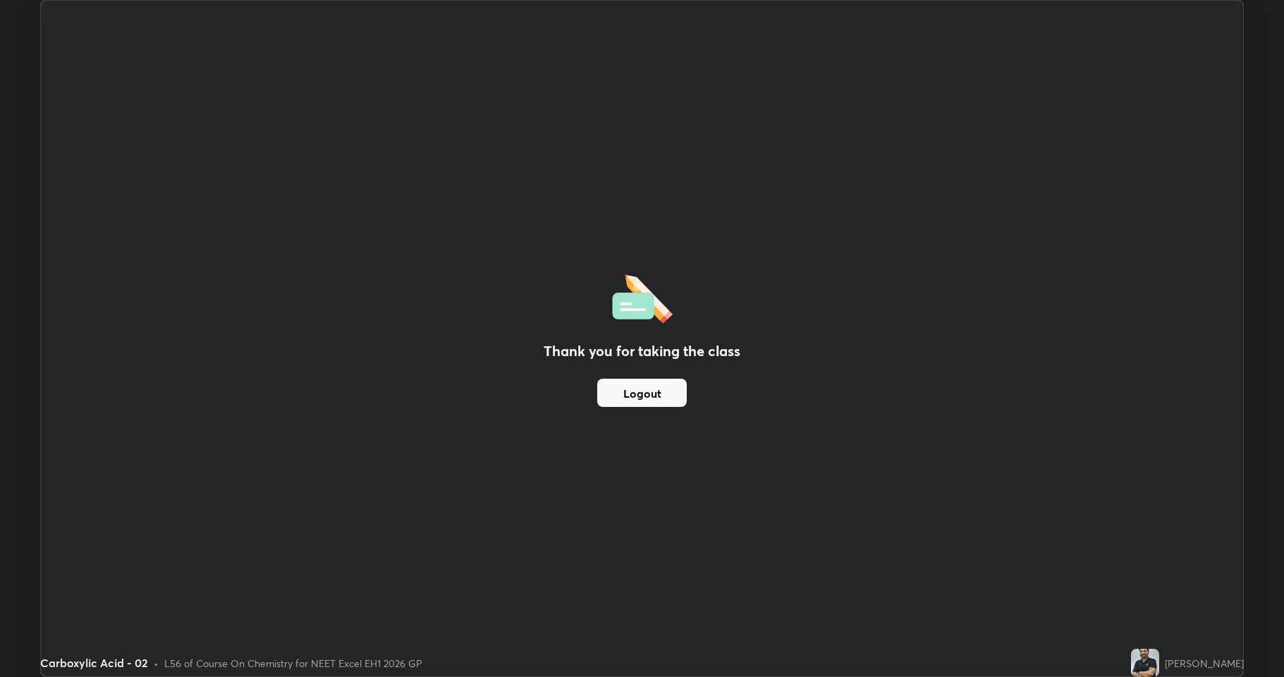
click at [1159, 557] on img at bounding box center [1145, 663] width 28 height 28
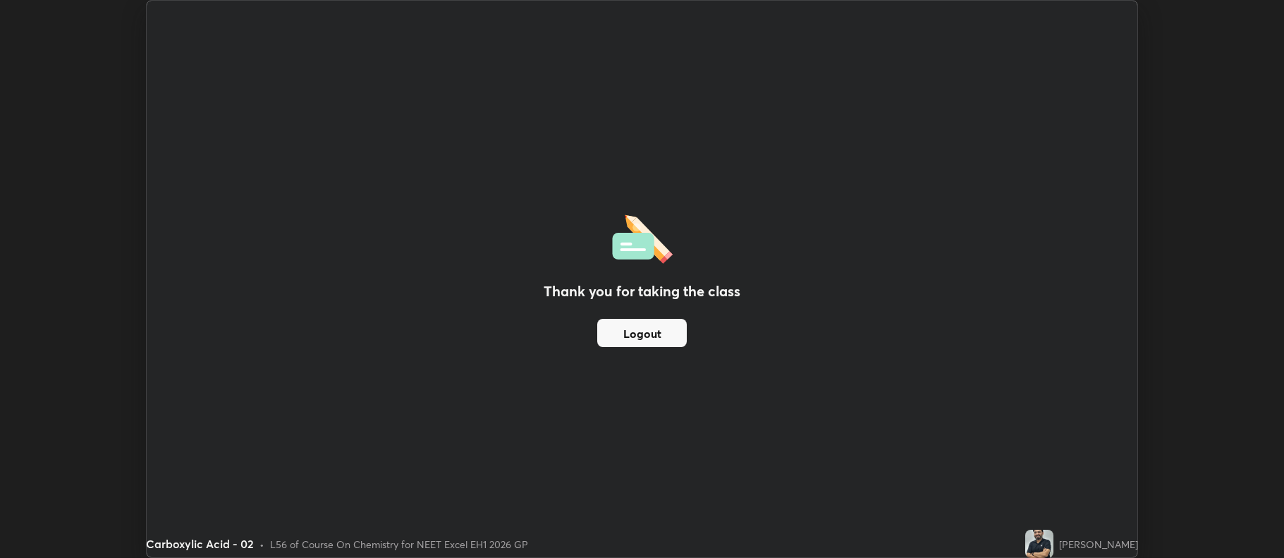
scroll to position [69949, 69223]
